Goal: Find specific page/section: Find specific page/section

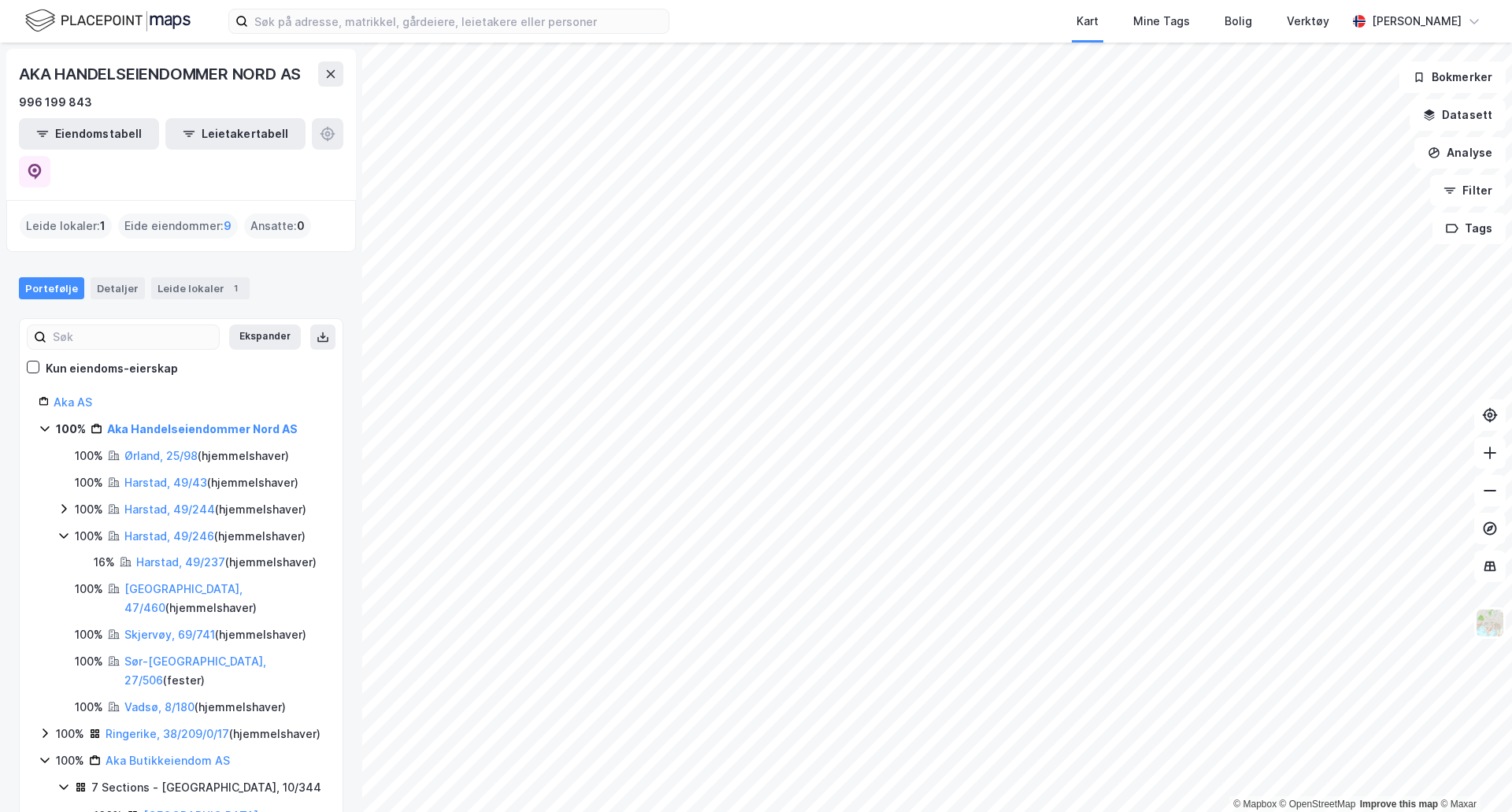
click at [203, 778] on div "7 Sections - [GEOGRAPHIC_DATA], 10/344" at bounding box center [206, 787] width 230 height 19
click at [186, 808] on link "[GEOGRAPHIC_DATA], 10/344/0/1" at bounding box center [203, 825] width 118 height 32
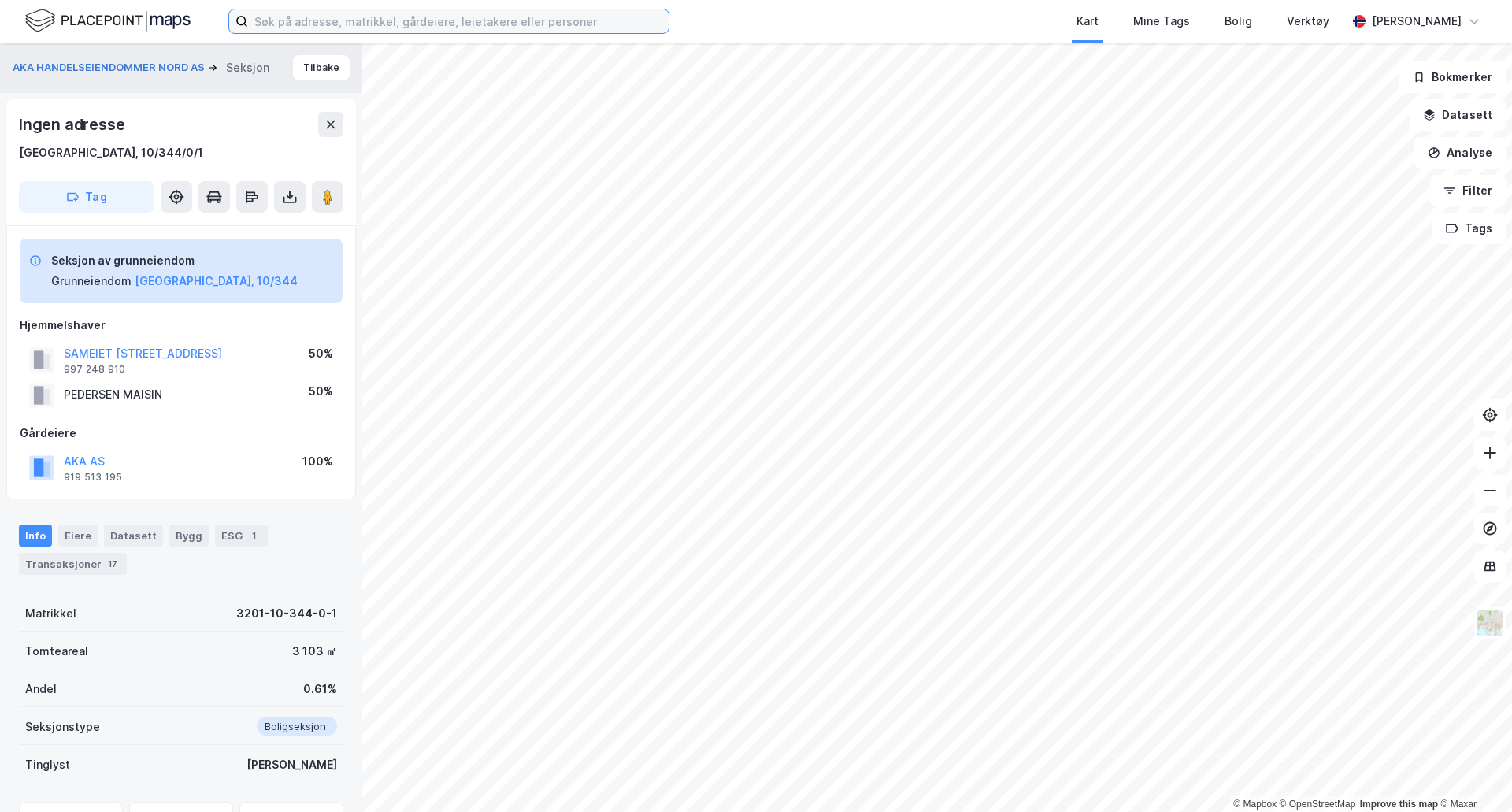
click at [296, 16] on input at bounding box center [458, 22] width 421 height 23
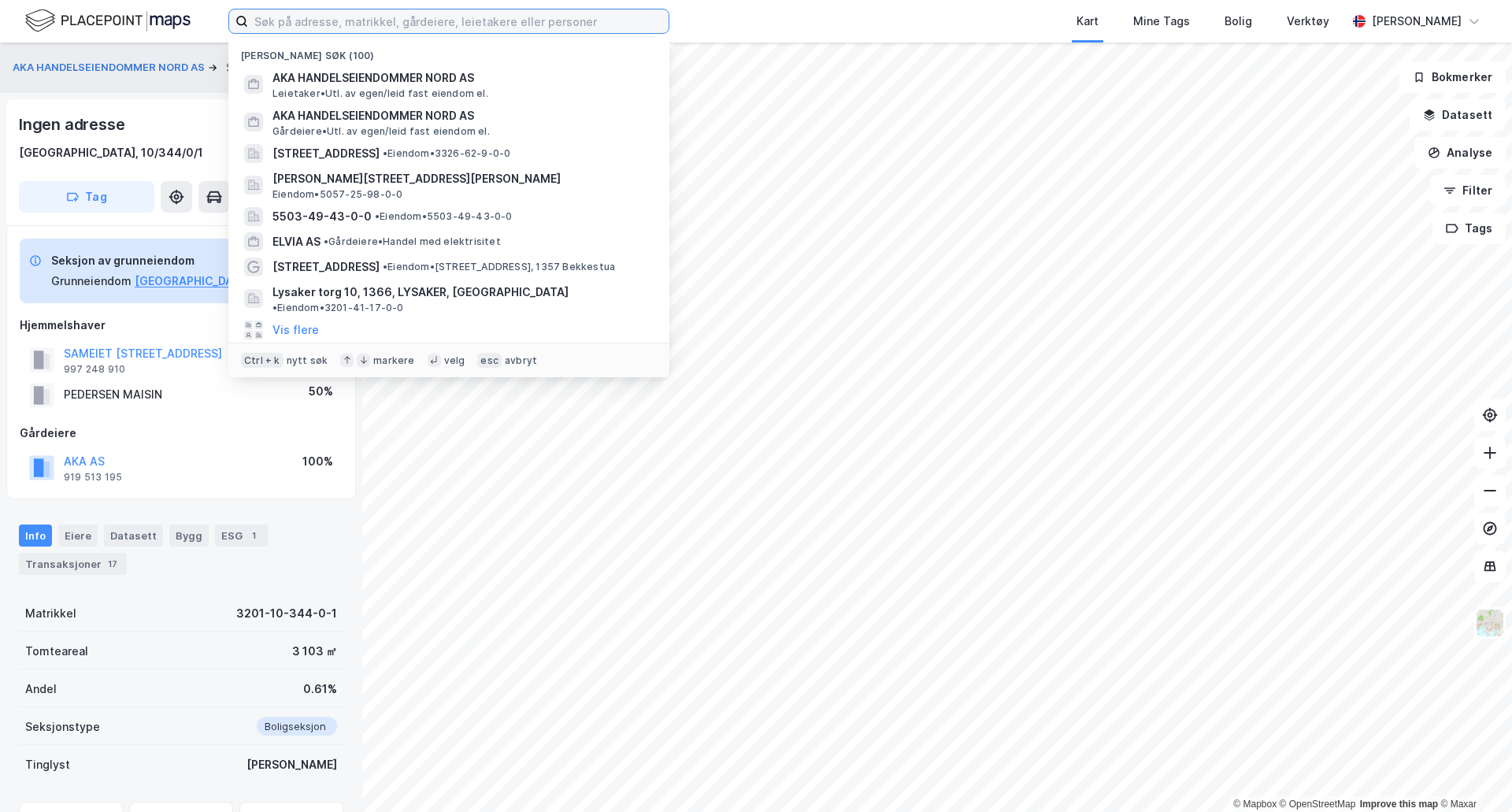
paste input "3201-10-344-0-1"
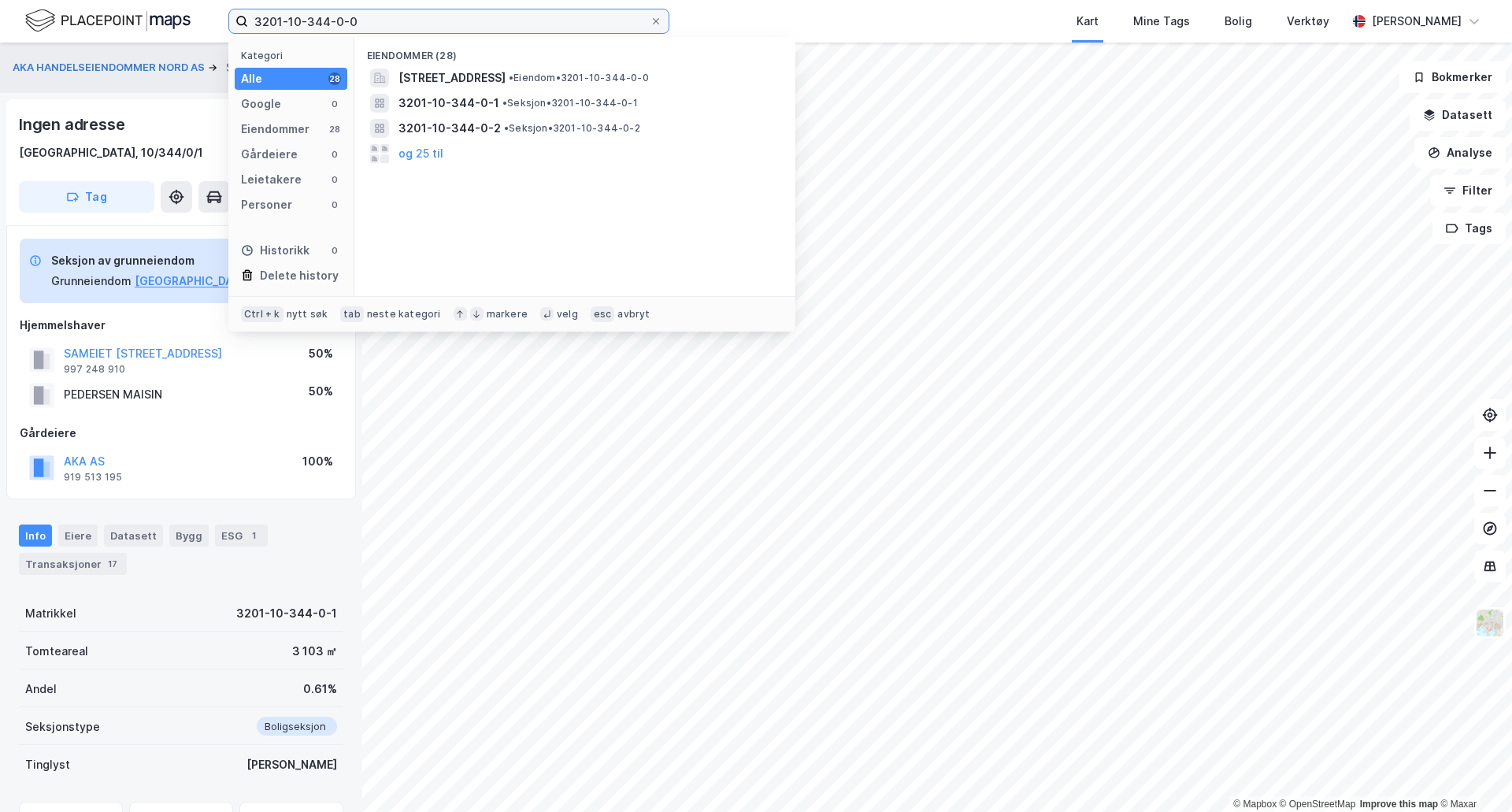
type input "3201-10-344-0-0"
drag, startPoint x: 395, startPoint y: 25, endPoint x: 215, endPoint y: 26, distance: 180.0
click at [215, 26] on div "3201-10-344-0-0 Kategori Alle 1 Google 0 Eiendommer 1 Gårdeiere 0 Leietakere 0 …" at bounding box center [756, 21] width 1512 height 42
